Goal: Task Accomplishment & Management: Use online tool/utility

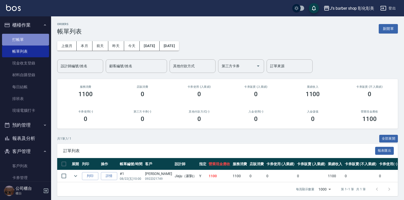
click at [34, 41] on link "打帳單" at bounding box center [25, 40] width 47 height 12
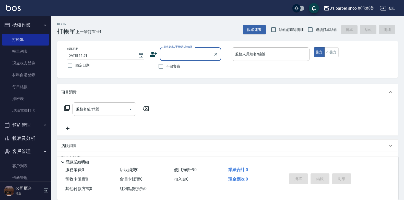
click at [95, 55] on input "[DATE] 11:51" at bounding box center [99, 55] width 65 height 8
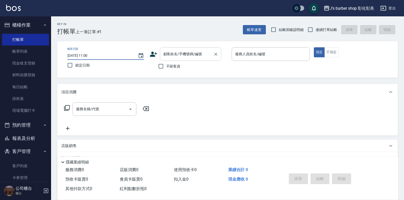
type input "[DATE] 11:00"
click at [170, 58] on input "顧客姓名/手機號碼/編號" at bounding box center [186, 54] width 49 height 9
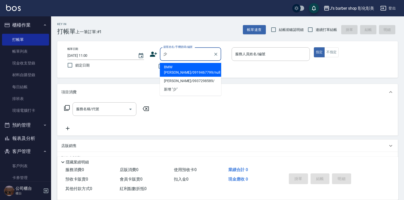
click at [202, 66] on li "BMW [PERSON_NAME]/0919467799/null" at bounding box center [190, 70] width 61 height 14
type input "BMW [PERSON_NAME]/0919467799/null"
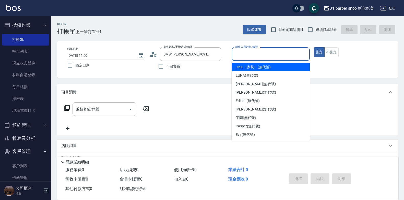
click at [242, 54] on input "服務人員姓名/編號" at bounding box center [271, 54] width 74 height 9
click at [242, 68] on span "Jiaju（家駒） (無代號)" at bounding box center [253, 66] width 35 height 5
type input "Jiaju（家駒）(無代號)"
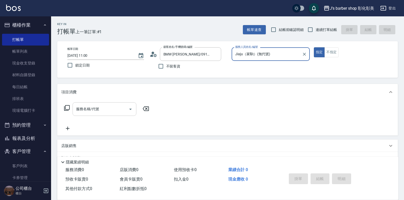
click at [86, 108] on div "服務名稱/代號 服務名稱/代號" at bounding box center [105, 109] width 64 height 14
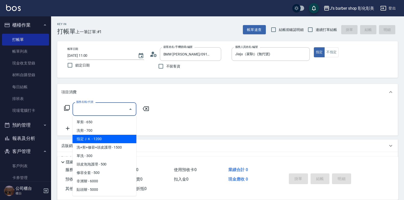
click at [94, 138] on span "指定ＪＫ - 1200" at bounding box center [105, 139] width 64 height 8
type input "指定ＪＫ(102)"
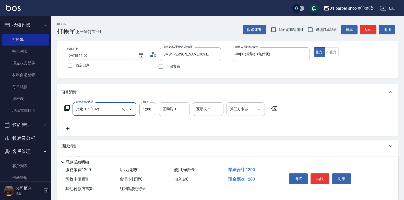
click at [167, 105] on input "互助洗-1" at bounding box center [175, 109] width 26 height 9
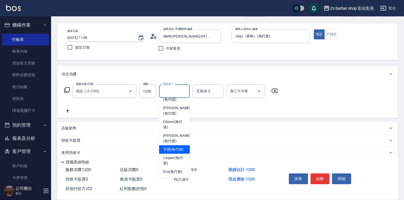
scroll to position [26, 0]
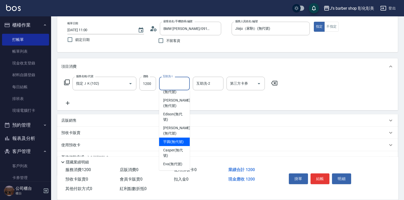
click at [170, 140] on span "芋圓 (無代號)" at bounding box center [173, 141] width 20 height 5
type input "芋圓(無代號)"
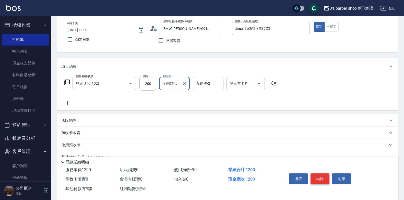
click at [321, 176] on button "結帳" at bounding box center [320, 178] width 19 height 11
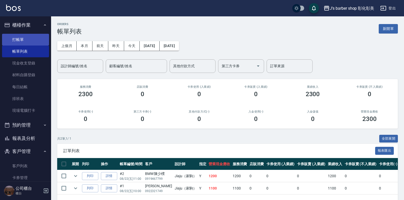
click at [34, 42] on link "打帳單" at bounding box center [25, 40] width 47 height 12
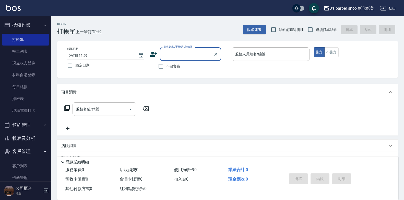
click at [95, 55] on input "[DATE] 11:59" at bounding box center [99, 55] width 65 height 8
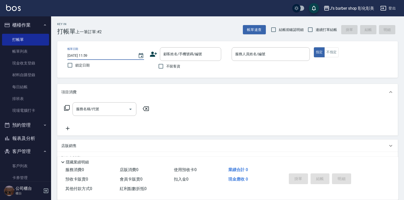
click at [89, 54] on input "[DATE] 11:59" at bounding box center [99, 55] width 65 height 8
type input "[DATE] 10:40"
click at [161, 67] on input "不留客資" at bounding box center [161, 66] width 11 height 11
checkbox input "true"
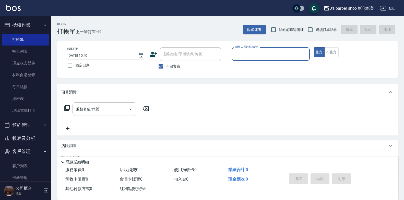
click at [262, 53] on input "服務人員姓名/編號" at bounding box center [271, 54] width 74 height 9
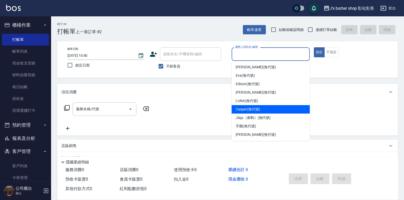
click at [253, 109] on span "Casper (無代號)" at bounding box center [248, 109] width 24 height 5
type input "Casper(無代號)"
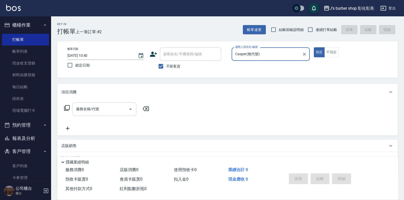
click at [119, 115] on div "服務名稱/代號" at bounding box center [105, 109] width 64 height 14
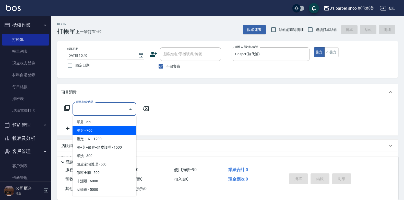
click at [102, 133] on span "洗剪 - 700" at bounding box center [105, 130] width 64 height 8
click at [102, 133] on div "服務名稱/代號 服務名稱/代號" at bounding box center [227, 117] width 341 height 35
type input "洗剪(101)"
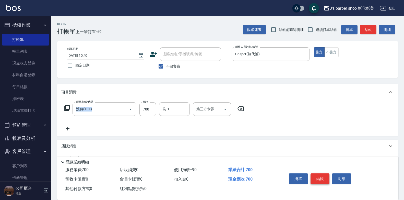
click at [315, 174] on button "結帳" at bounding box center [320, 178] width 19 height 11
click at [315, 174] on div "掛單 結帳 明細" at bounding box center [320, 179] width 67 height 16
